Goal: Find specific page/section: Find specific page/section

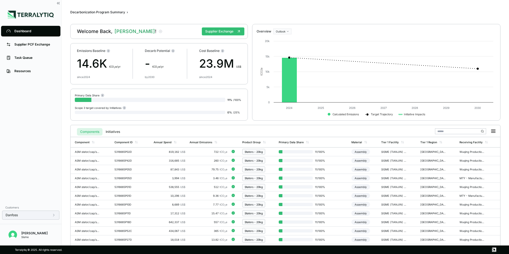
click at [52, 216] on icon at bounding box center [54, 215] width 4 height 4
click at [213, 31] on button "Supplier Exchange" at bounding box center [223, 31] width 43 height 8
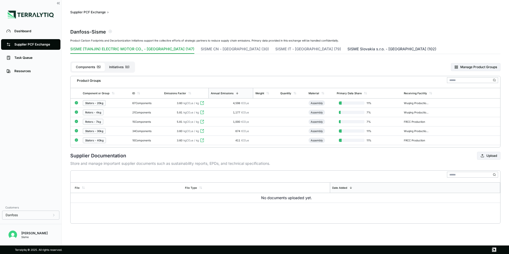
click at [347, 48] on button "SISME Slovakia s.r.o. - [GEOGRAPHIC_DATA] (102)" at bounding box center [391, 49] width 89 height 7
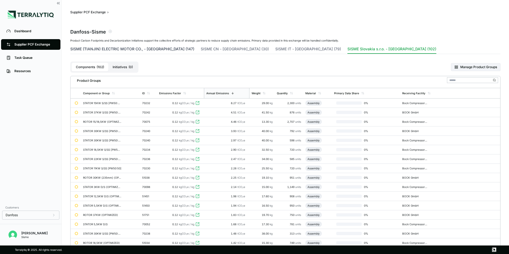
click at [122, 48] on button "SISME (TIANJIN) ELECTRIC MOTOR CO., - [GEOGRAPHIC_DATA] (147)" at bounding box center [132, 49] width 124 height 7
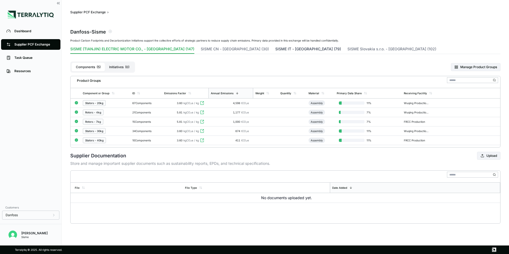
click at [275, 51] on button "SISME IT - [GEOGRAPHIC_DATA] (79)" at bounding box center [308, 49] width 66 height 7
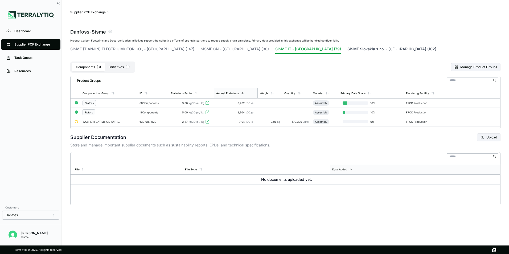
click at [347, 50] on button "SISME Slovakia s.r.o. - [GEOGRAPHIC_DATA] (102)" at bounding box center [391, 49] width 89 height 7
